Goal: Information Seeking & Learning: Learn about a topic

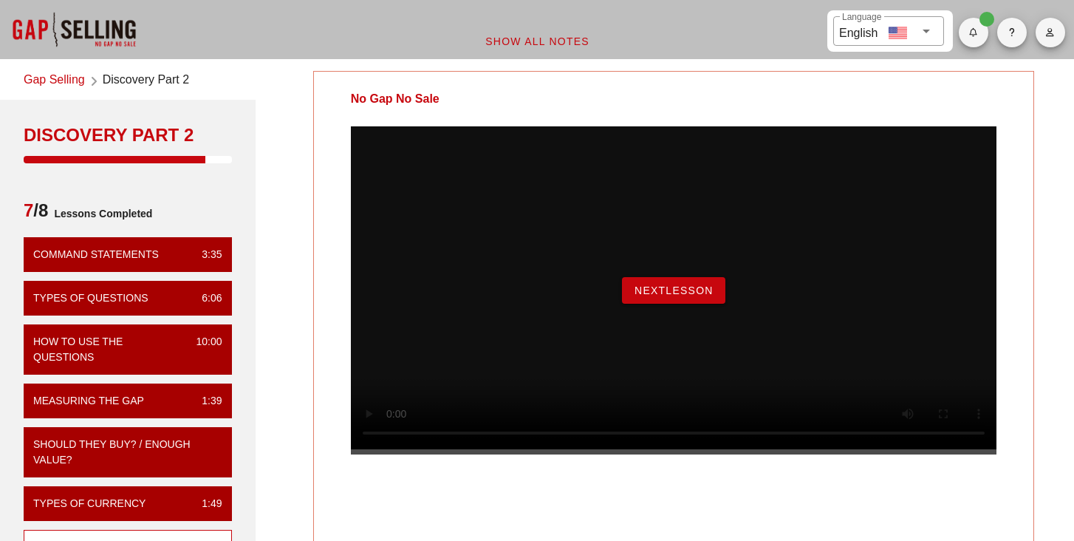
click at [689, 296] on span "NextLesson" at bounding box center [674, 290] width 80 height 12
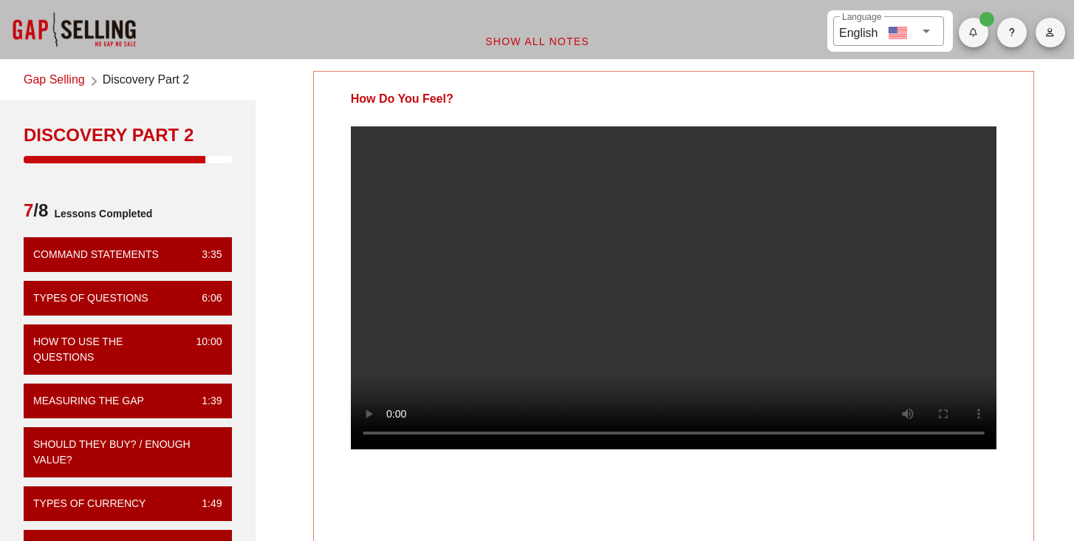
click at [290, 247] on div "How Do You Feel? Your Notes Save Note Show All Notes" at bounding box center [673, 423] width 819 height 722
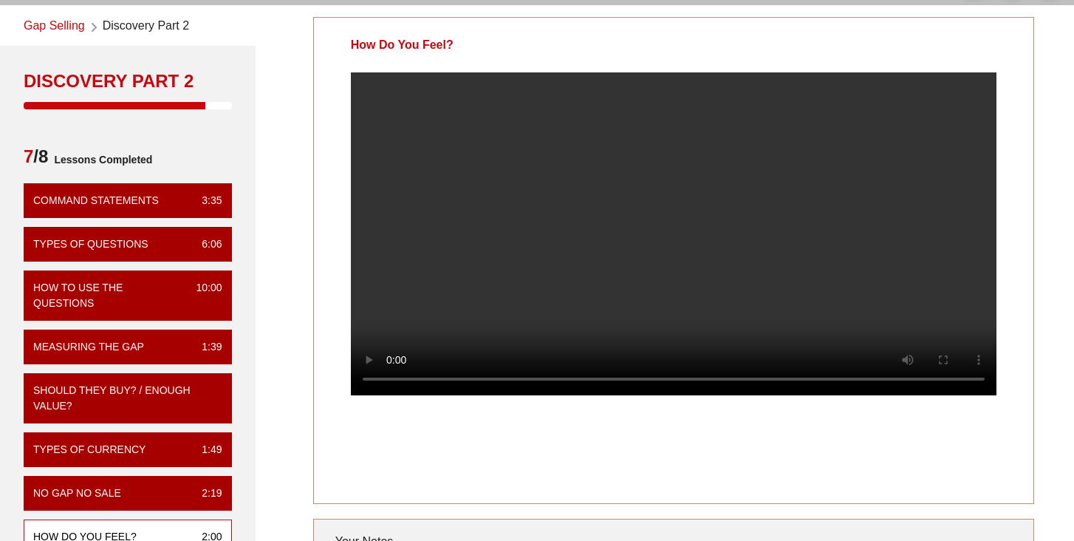
scroll to position [30, 0]
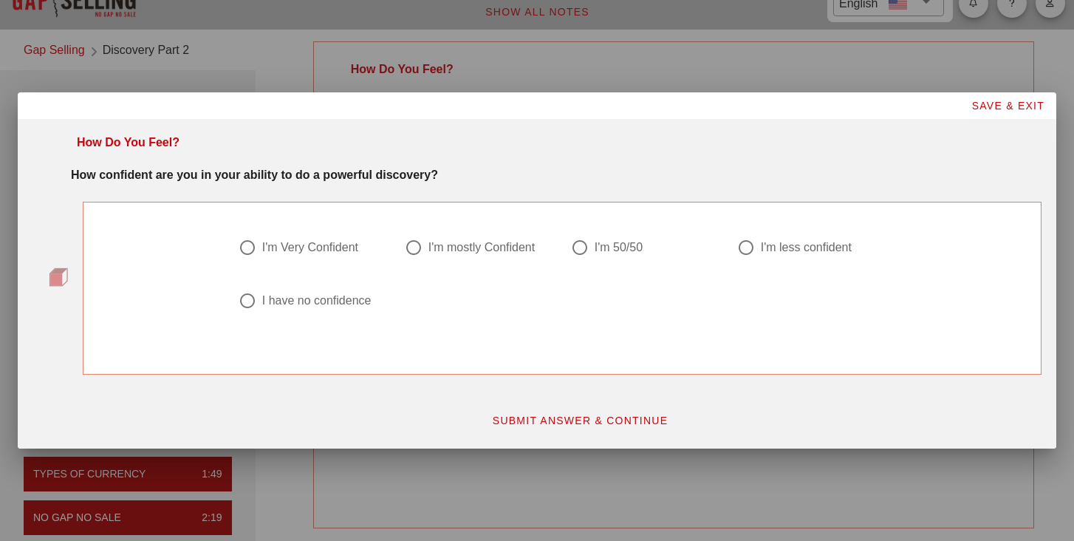
click at [571, 245] on div at bounding box center [579, 247] width 25 height 25
radio input "true"
click at [589, 421] on span "SUBMIT ANSWER & CONTINUE" at bounding box center [580, 420] width 177 height 12
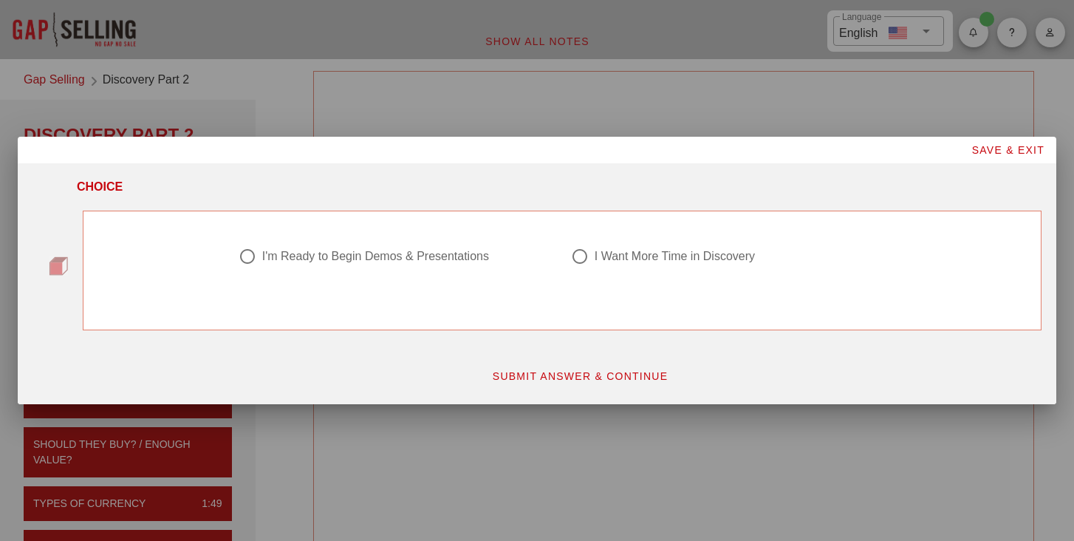
click at [321, 260] on div "I'm Ready to Begin Demos & Presentations" at bounding box center [375, 256] width 227 height 15
radio input "true"
click at [572, 372] on span "SUBMIT ANSWER & CONTINUE" at bounding box center [580, 376] width 177 height 12
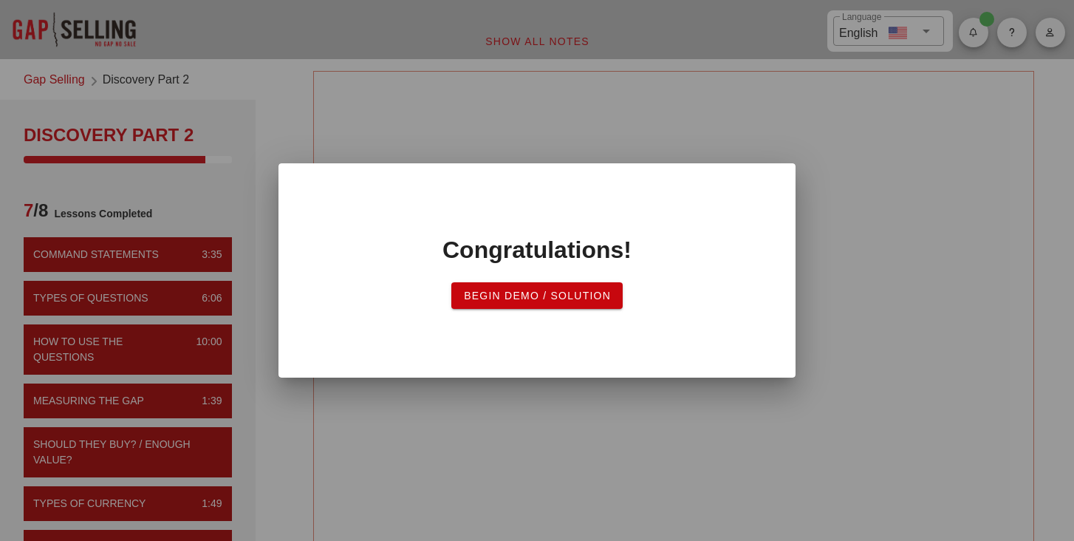
click at [558, 295] on span "Begin Demo / Solution" at bounding box center [537, 296] width 148 height 12
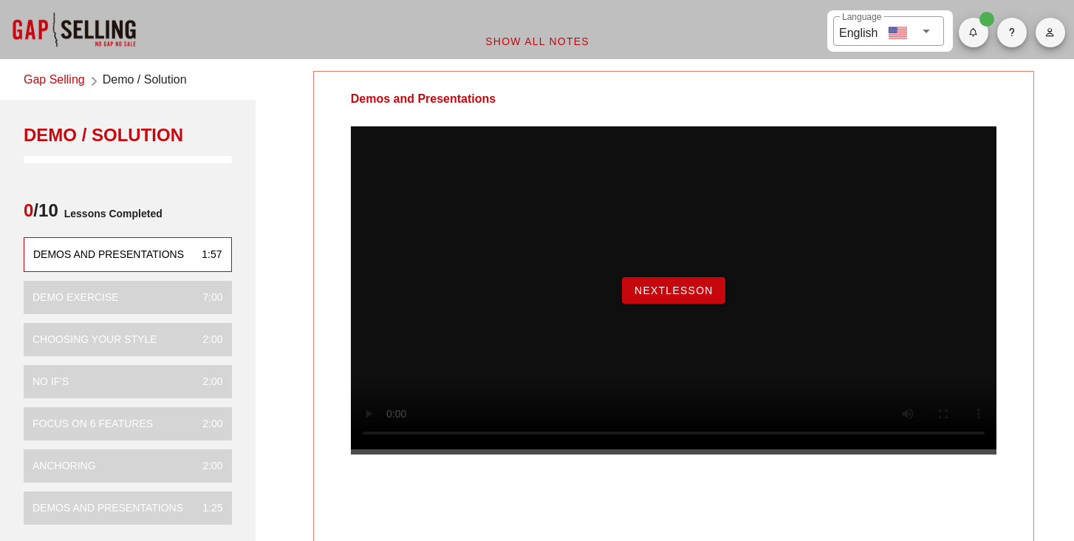
click at [658, 296] on span "NextLesson" at bounding box center [674, 290] width 80 height 12
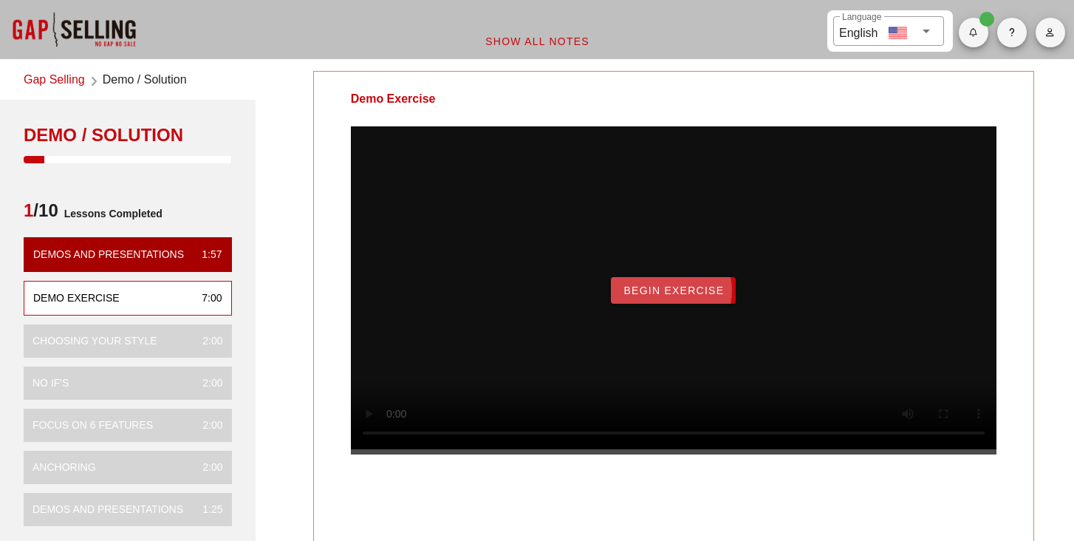
click at [665, 296] on span "Begin Exercise" at bounding box center [673, 290] width 101 height 12
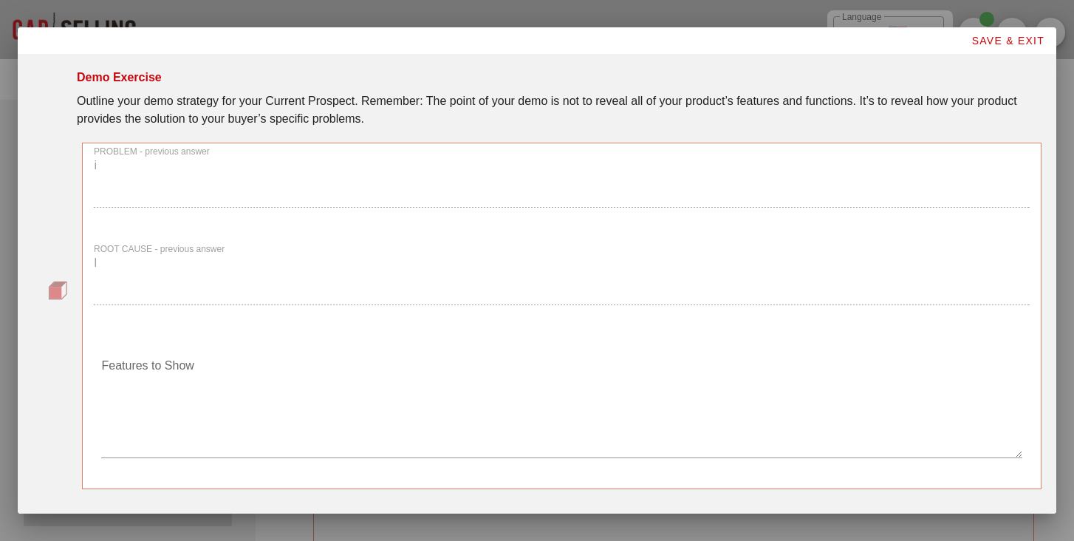
click at [200, 206] on div "PROBLEM - previous answer i" at bounding box center [562, 182] width 954 height 97
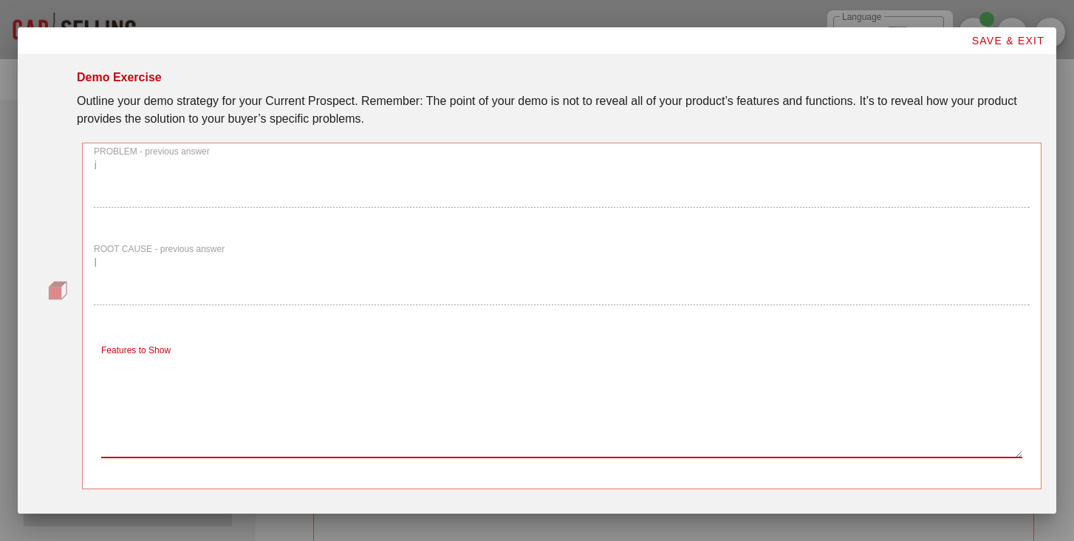
click at [132, 394] on textarea "Features to Show" at bounding box center [561, 405] width 921 height 103
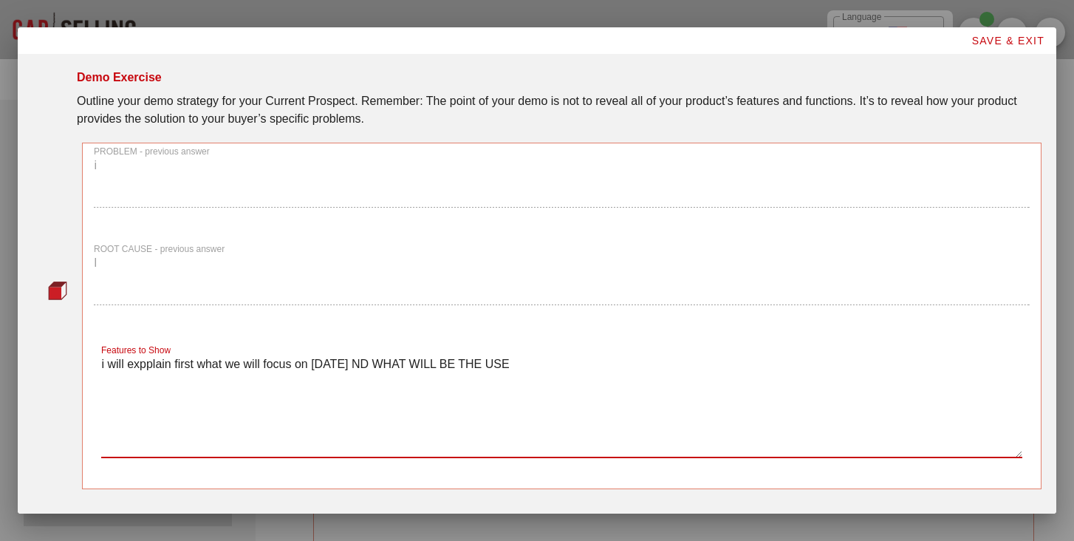
click at [356, 362] on textarea "i will expplain first what we will focus on today ND WHAT WILL BE THE USE" at bounding box center [561, 405] width 921 height 103
click at [534, 365] on textarea "i will expplain first what we will focus on today AND WHAT WILL BE THE USE" at bounding box center [561, 405] width 921 height 103
click at [143, 365] on textarea "i will expplain first what we will focus on today AND WHAT WILL BE THE USEcases…" at bounding box center [561, 405] width 921 height 103
drag, startPoint x: 377, startPoint y: 361, endPoint x: 346, endPoint y: 361, distance: 31.0
click at [346, 361] on textarea "i will explain first what we will focus on today AND WHAT WILL BE THE USEcases …" at bounding box center [561, 405] width 921 height 103
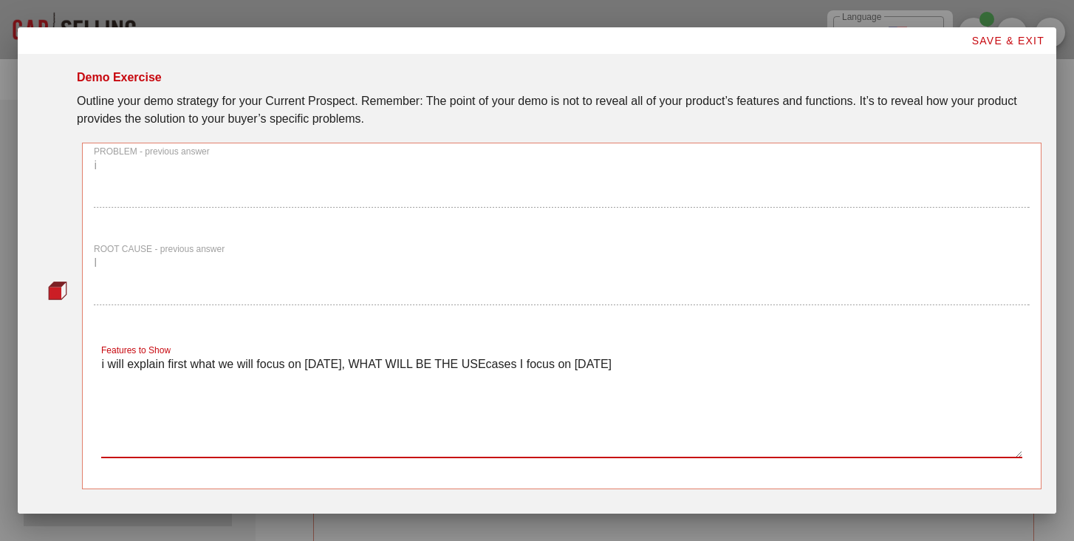
drag, startPoint x: 458, startPoint y: 362, endPoint x: 390, endPoint y: 360, distance: 68.0
click at [390, 360] on textarea "i will explain first what we will focus on today, WHAT WILL BE THE USEcases I f…" at bounding box center [561, 405] width 921 height 103
drag, startPoint x: 488, startPoint y: 364, endPoint x: 510, endPoint y: 358, distance: 22.2
click at [502, 360] on textarea "i will explain first what we will focus on today, WHAT USEcases I focus on today" at bounding box center [561, 405] width 921 height 103
drag, startPoint x: 555, startPoint y: 374, endPoint x: 448, endPoint y: 364, distance: 108.3
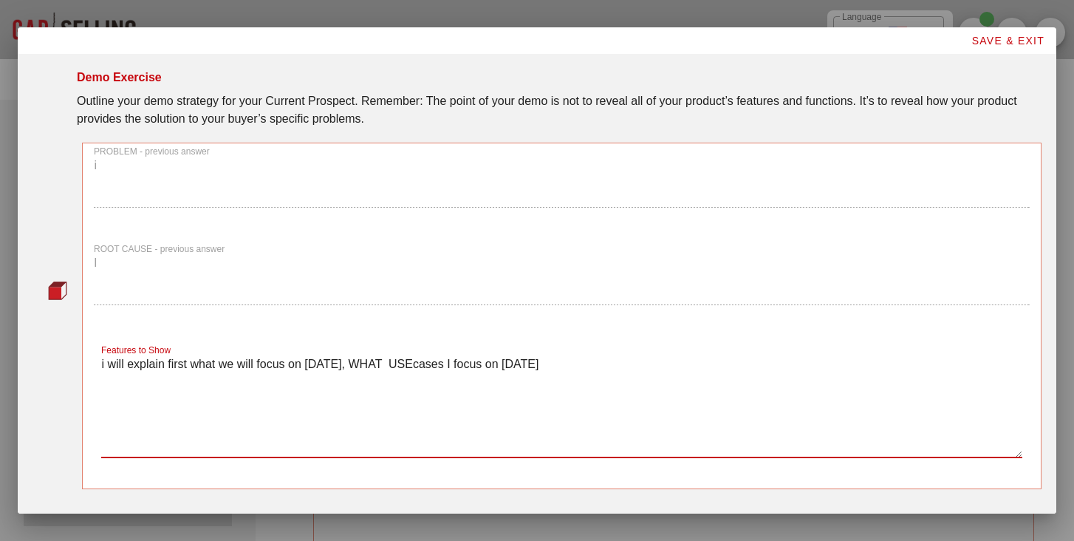
click at [448, 364] on textarea "i will explain first what we will focus on today, WHAT USEcases I focus on today" at bounding box center [561, 405] width 921 height 103
type textarea "i will explain first what we will focus on today, WHAT USEcases i will introduc…"
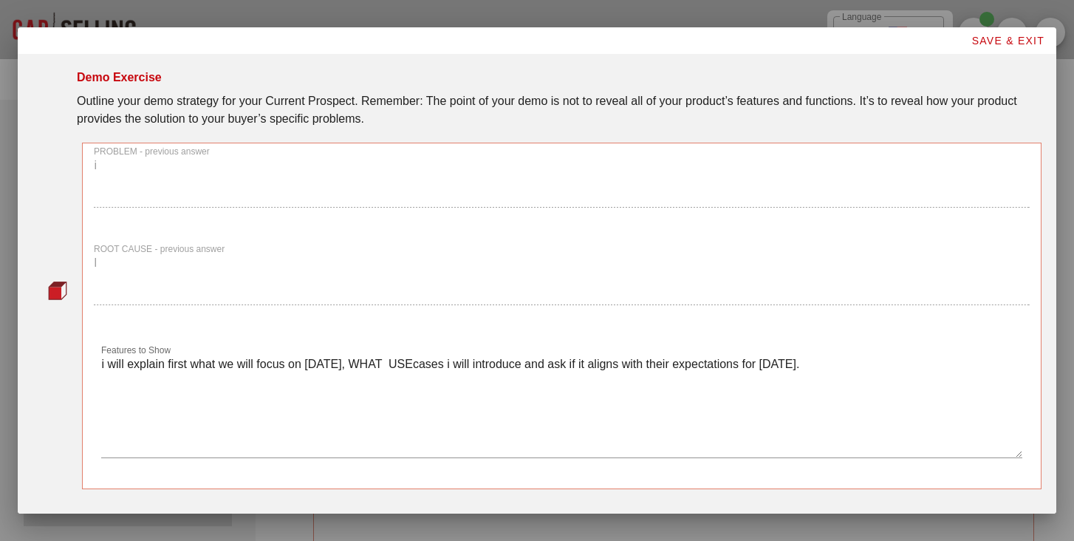
click at [932, 484] on div "Features to Show i will explain first what we will focus on today, WHAT USEcase…" at bounding box center [562, 407] width 954 height 157
drag, startPoint x: 156, startPoint y: 187, endPoint x: 134, endPoint y: 394, distance: 207.9
click at [134, 394] on div "PROBLEM - previous answer i ROOT CAUSE - previous answer l Features to Show i w…" at bounding box center [561, 316] width 959 height 346
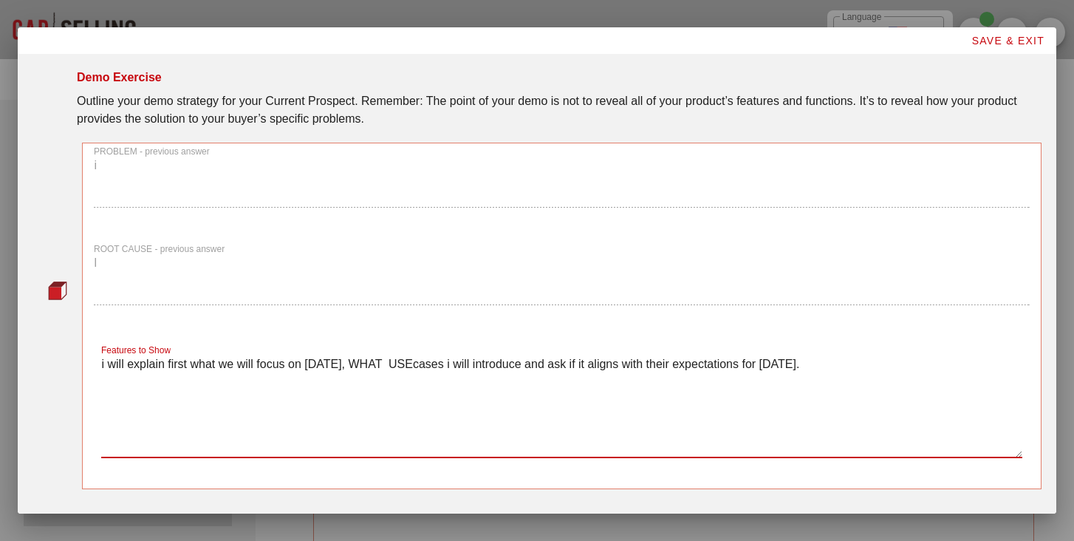
scroll to position [67, 0]
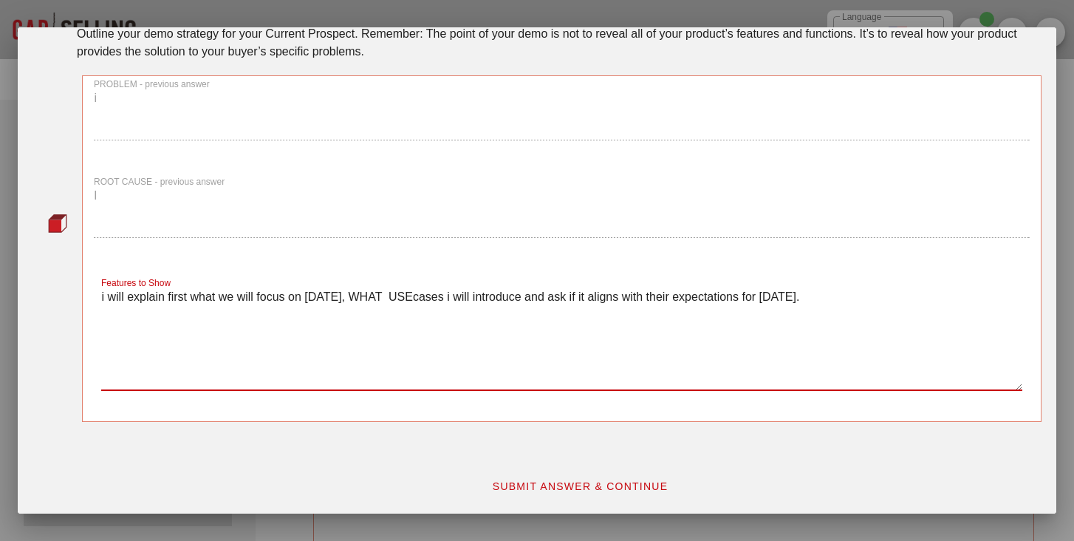
drag, startPoint x: 130, startPoint y: 369, endPoint x: 207, endPoint y: 526, distance: 175.1
click at [207, 526] on div "​ Language English Show All Notes Gap Selling Demo / Solution Demo / Solution 1…" at bounding box center [537, 316] width 1074 height 632
click at [513, 490] on span "SUBMIT ANSWER & CONTINUE" at bounding box center [580, 486] width 177 height 12
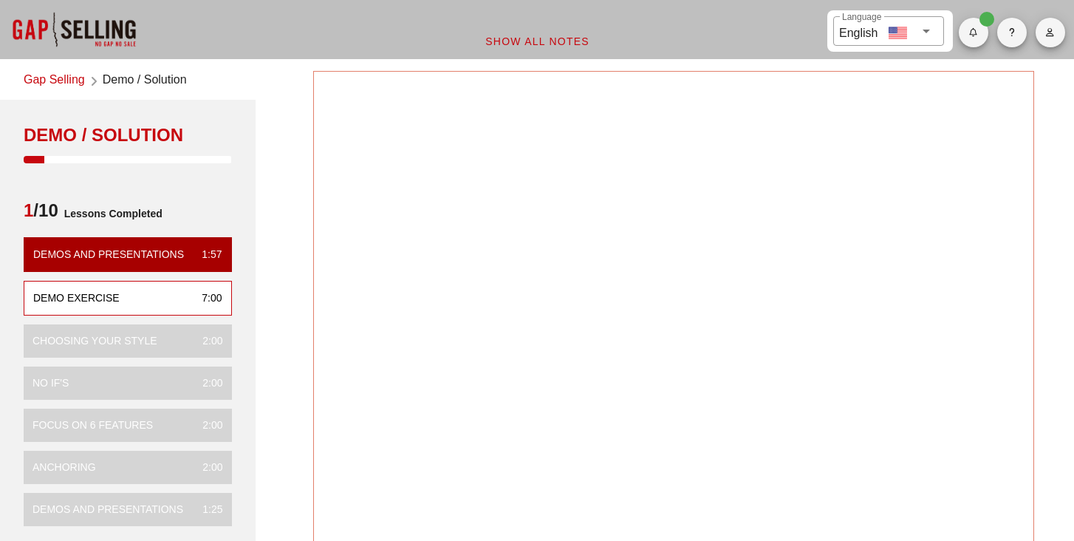
scroll to position [0, 0]
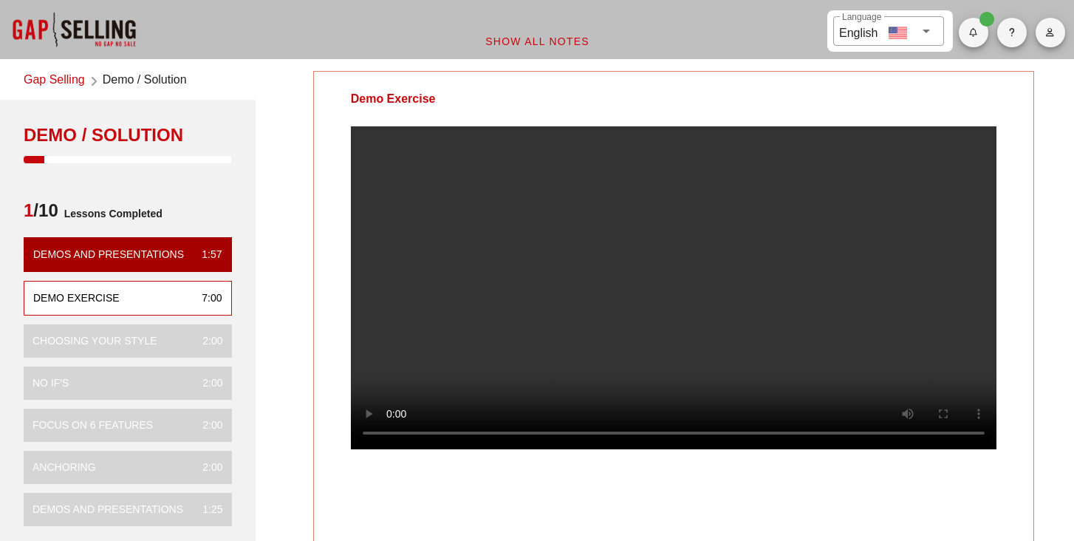
click at [532, 361] on video at bounding box center [674, 287] width 646 height 323
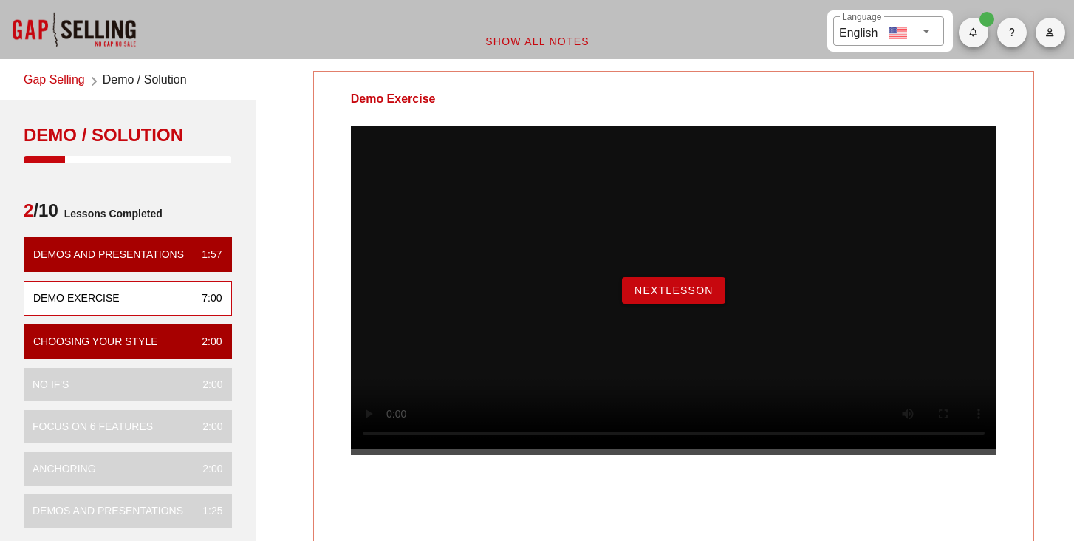
click at [681, 296] on span "NextLesson" at bounding box center [674, 290] width 80 height 12
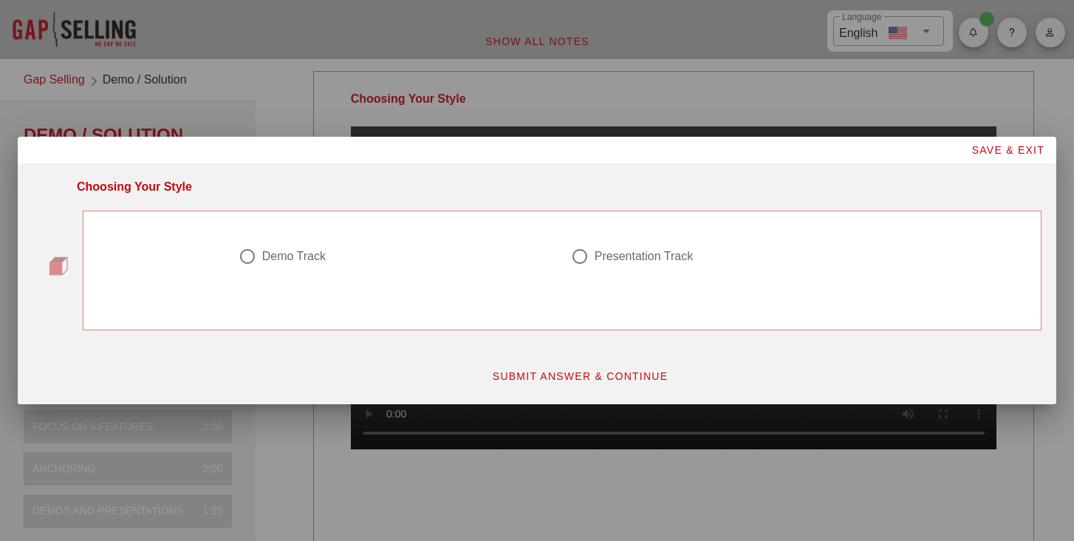
click at [320, 258] on div "Demo Track" at bounding box center [294, 256] width 64 height 15
radio input "true"
click at [537, 371] on span "SUBMIT ANSWER & CONTINUE" at bounding box center [580, 376] width 177 height 12
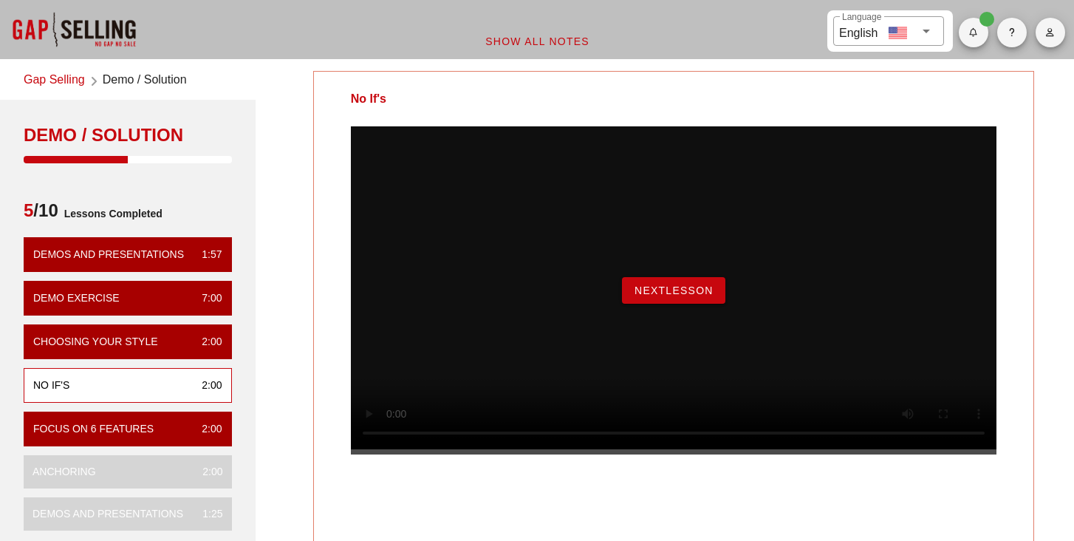
click at [652, 296] on span "NextLesson" at bounding box center [674, 290] width 80 height 12
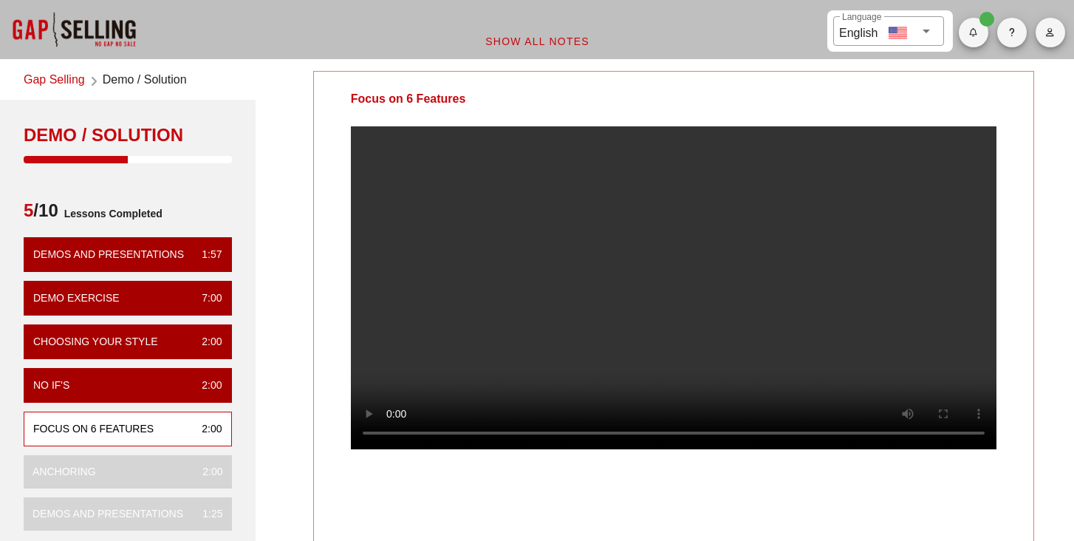
click at [629, 286] on video at bounding box center [674, 287] width 646 height 323
